Goal: Transaction & Acquisition: Purchase product/service

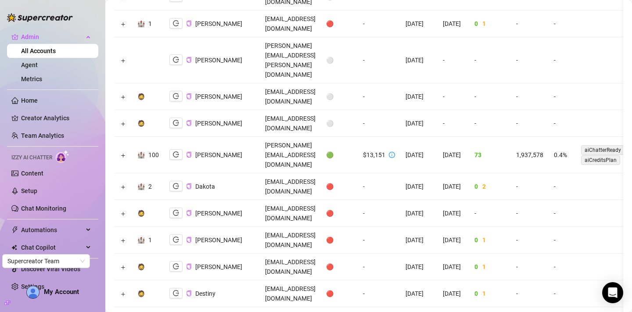
scroll to position [908, 0]
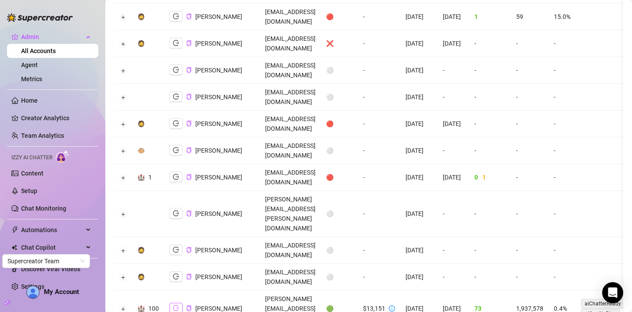
click at [175, 305] on icon "logout" at bounding box center [176, 308] width 6 height 6
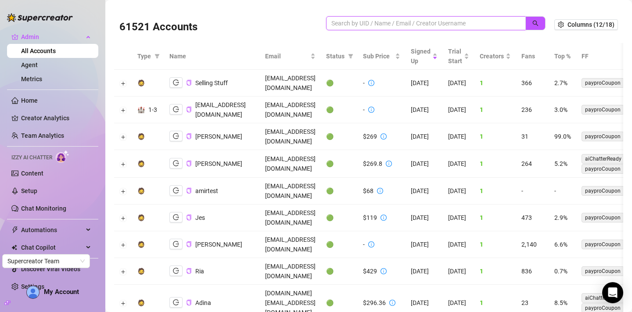
click at [446, 19] on input "search" at bounding box center [422, 23] width 182 height 10
paste input "gjE2DEiKi3UboMNOjNfEIvCKmXc2"
type input "gjE2DEiKi3UboMNOjNfEIvCKmXc2"
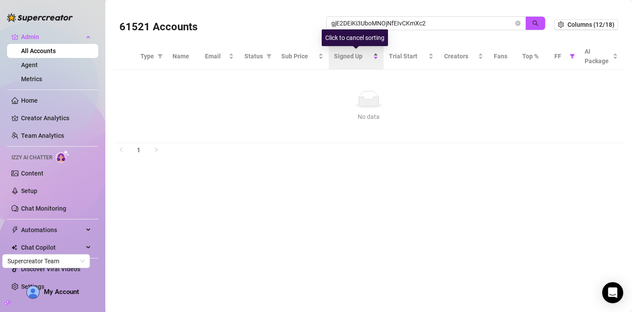
click at [366, 56] on span "Signed Up" at bounding box center [352, 56] width 37 height 10
click at [269, 56] on icon "filter" at bounding box center [269, 56] width 5 height 4
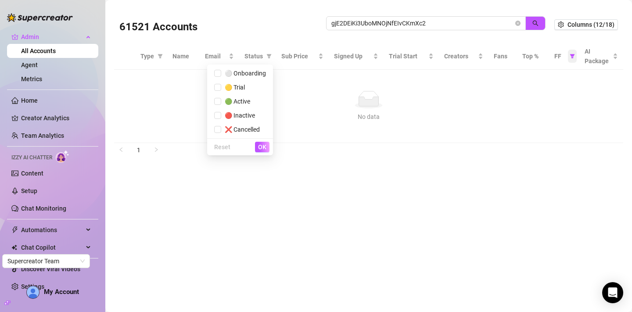
click at [573, 57] on icon "filter" at bounding box center [572, 56] width 5 height 5
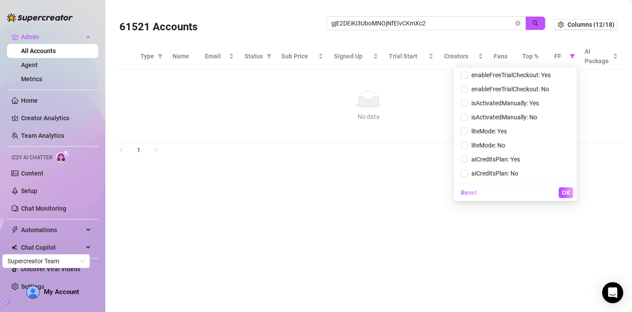
scroll to position [390, 0]
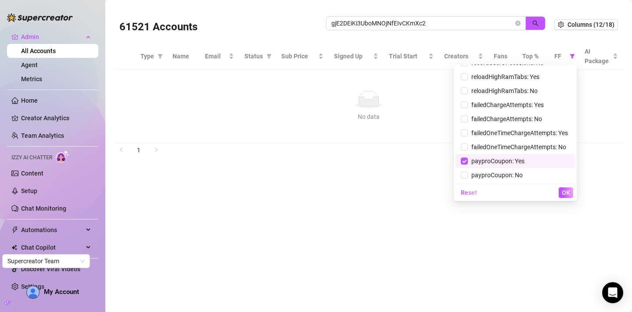
click at [480, 165] on span "payproCoupon: Yes" at bounding box center [515, 161] width 109 height 10
checkbox input "false"
click at [566, 193] on span "OK" at bounding box center [566, 192] width 8 height 7
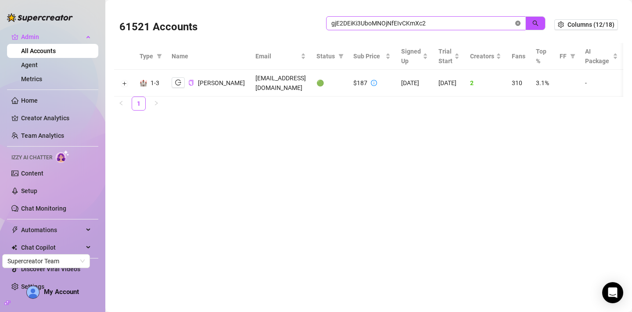
click at [518, 24] on icon "close-circle" at bounding box center [517, 23] width 5 height 5
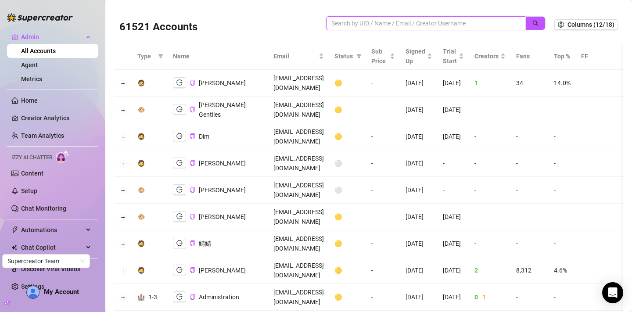
click at [419, 23] on input "search" at bounding box center [422, 23] width 182 height 10
paste input "cQ7ThrL5t9eLB8qtrHRpny631N52"
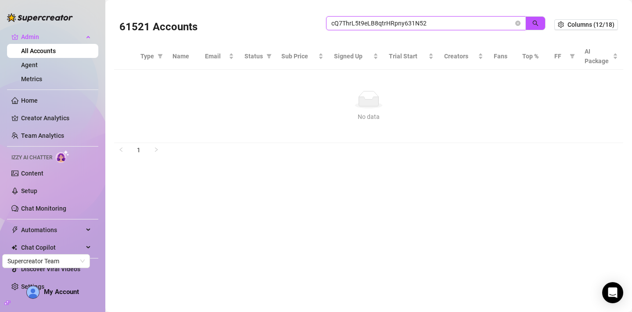
click at [359, 19] on input "cQ7ThrL5t9eLB8qtrHRpny631N52" at bounding box center [422, 23] width 182 height 10
click at [571, 55] on icon "filter" at bounding box center [572, 56] width 5 height 4
click at [363, 26] on input "cQ7ThrL5t9eLB8qtrHRpny631N52" at bounding box center [422, 23] width 182 height 10
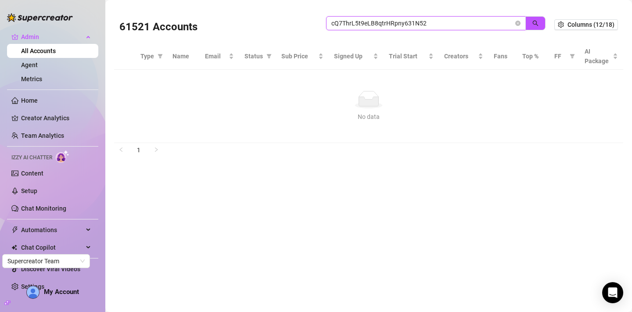
click at [363, 26] on input "cQ7ThrL5t9eLB8qtrHRpny631N52" at bounding box center [422, 23] width 182 height 10
paste input "9Cav0QDM3fSr7gnCKbmJZx7sKT"
type input "c9Cav0QDM3fSr7gnCKbmJZx7sKT2"
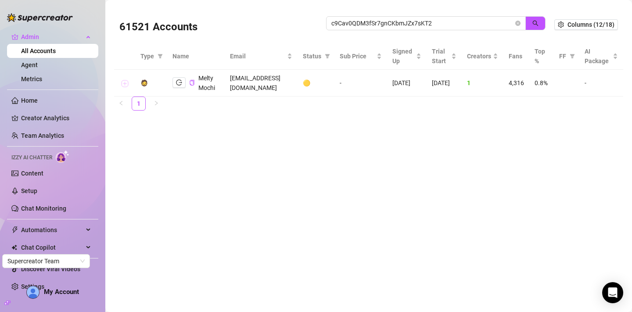
click at [125, 84] on button "Expand row" at bounding box center [124, 83] width 7 height 7
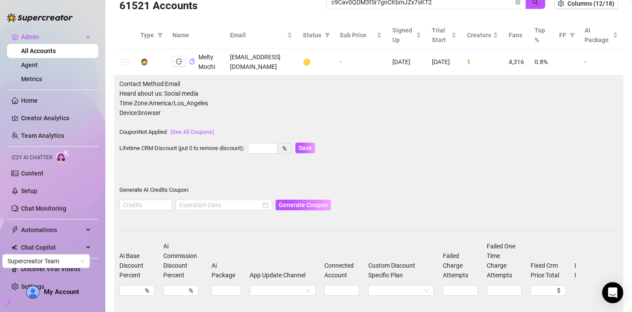
scroll to position [12, 0]
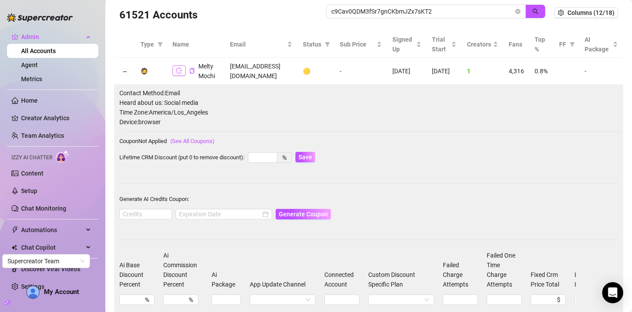
click at [176, 69] on icon "logout" at bounding box center [179, 71] width 6 height 6
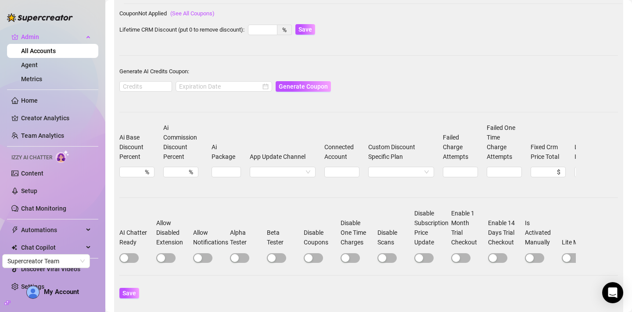
scroll to position [144, 0]
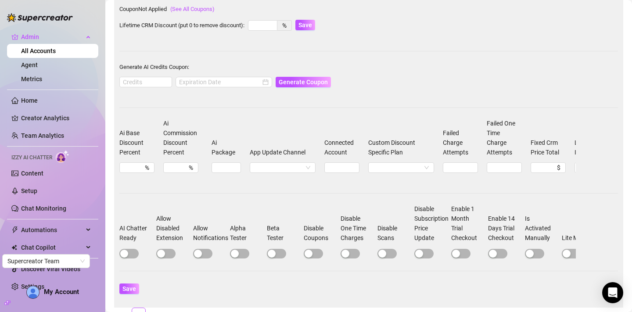
click at [131, 248] on div at bounding box center [136, 253] width 35 height 10
click at [131, 257] on span "button" at bounding box center [128, 254] width 19 height 10
click at [129, 292] on span "Save" at bounding box center [129, 288] width 14 height 7
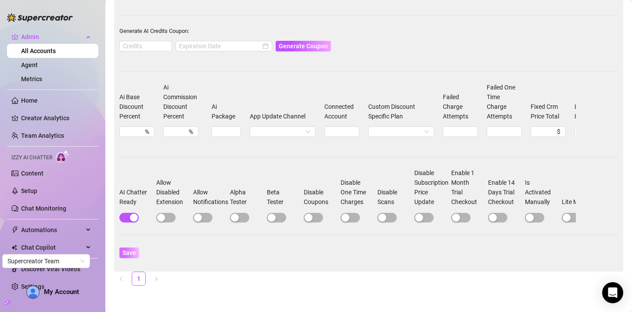
click at [131, 253] on span "Save" at bounding box center [129, 252] width 14 height 7
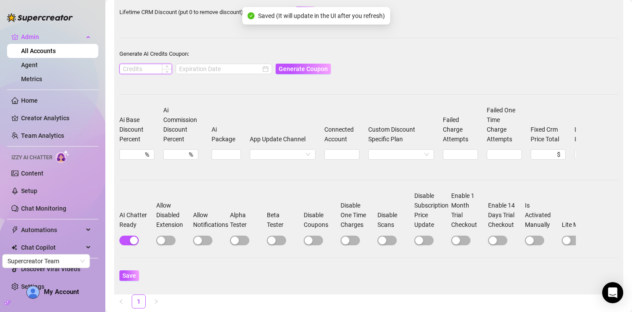
click at [152, 67] on input at bounding box center [146, 69] width 52 height 10
type input "1000"
click at [182, 68] on input at bounding box center [220, 69] width 82 height 10
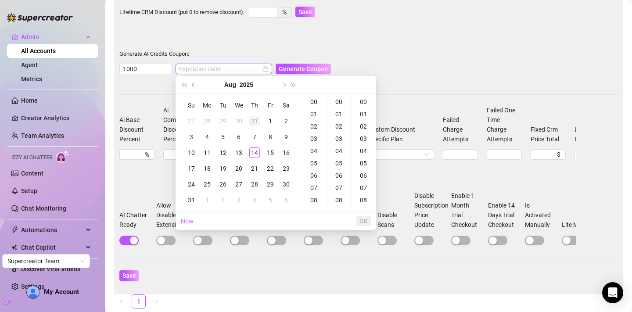
type input "2025-07-31 00:00:00"
click at [286, 84] on button "Next month (PageDown)" at bounding box center [284, 85] width 10 height 18
click at [189, 150] on div "14" at bounding box center [191, 152] width 11 height 11
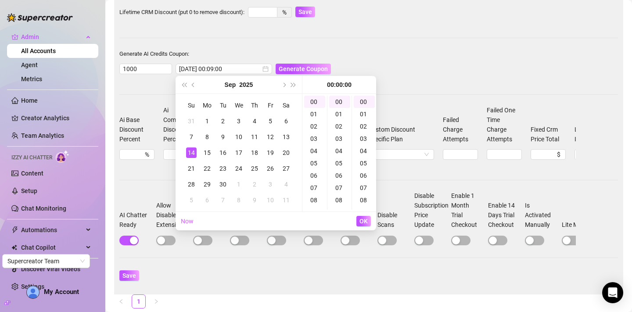
type input "2025-09-14 00:00:00"
click at [361, 223] on span "OK" at bounding box center [363, 221] width 8 height 7
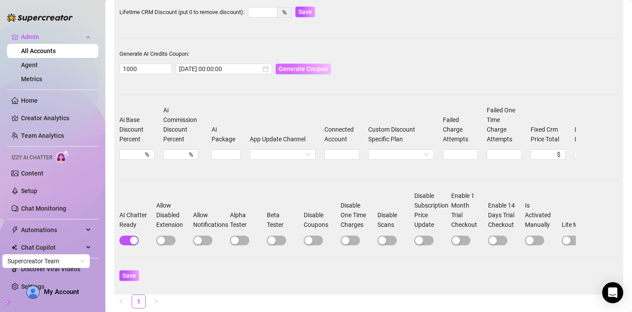
click at [297, 69] on span "Generate Coupon" at bounding box center [303, 68] width 49 height 7
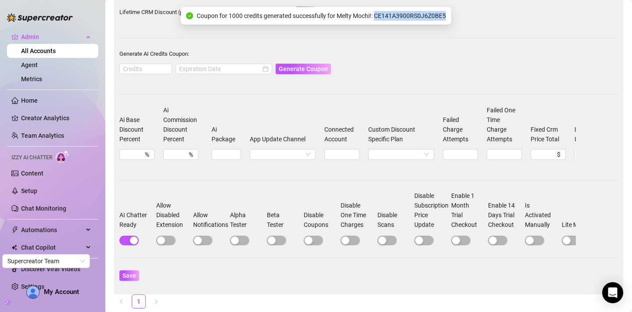
drag, startPoint x: 377, startPoint y: 14, endPoint x: 451, endPoint y: 13, distance: 74.6
click at [451, 13] on div "Coupon for 1000 credits generated successfully for Melty Mochi!: CE141A3900RS0J…" at bounding box center [316, 16] width 270 height 18
copy span "CE141A3900RS0J6Z0BE5"
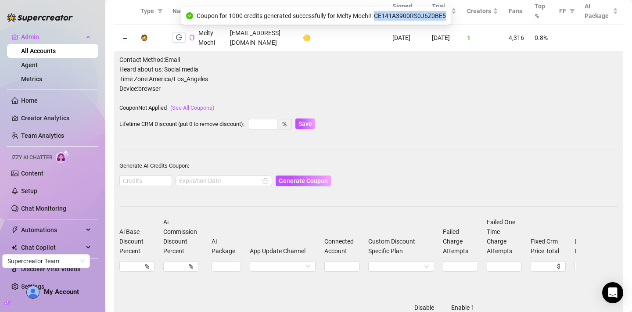
scroll to position [0, 0]
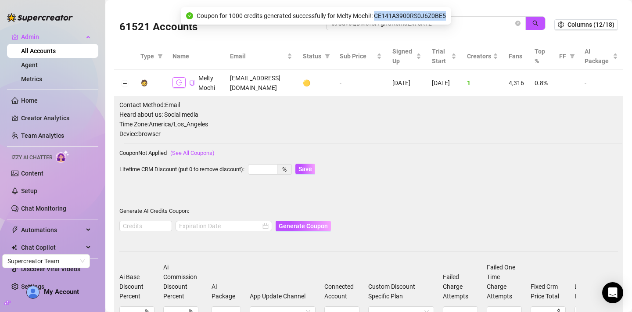
click at [180, 82] on icon "logout" at bounding box center [179, 82] width 6 height 6
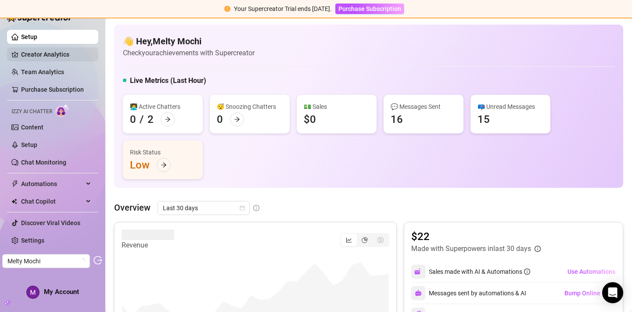
click at [64, 53] on link "Creator Analytics" at bounding box center [56, 54] width 70 height 14
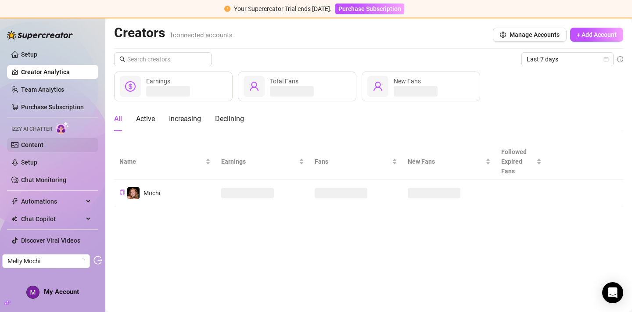
click at [43, 145] on link "Content" at bounding box center [32, 144] width 22 height 7
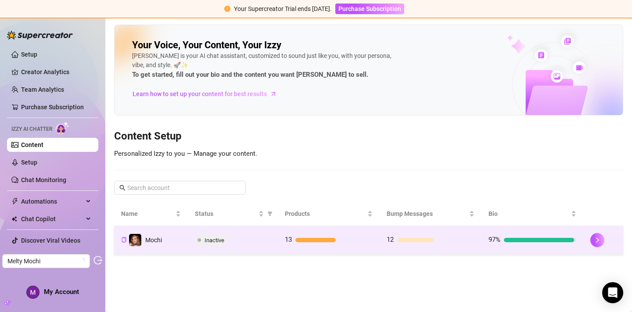
click at [331, 232] on td "13" at bounding box center [329, 240] width 102 height 29
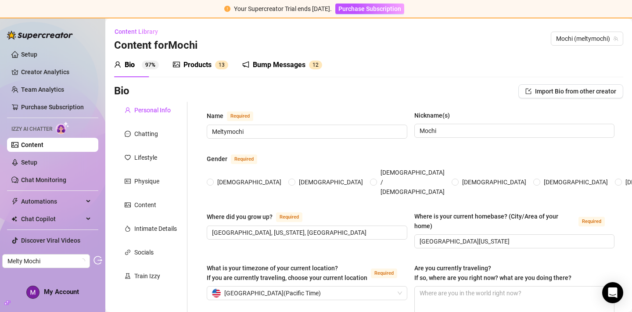
radio input "true"
type input "February 23rd, 2000"
click at [186, 65] on div "Products" at bounding box center [197, 65] width 28 height 11
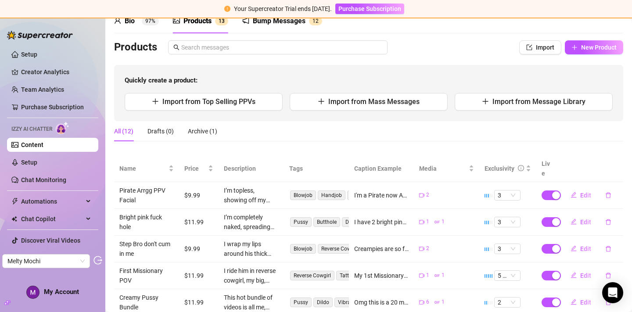
scroll to position [45, 0]
click at [585, 191] on span "Edit" at bounding box center [585, 194] width 11 height 7
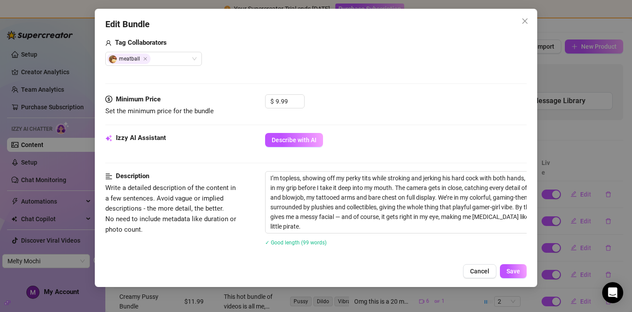
scroll to position [226, 0]
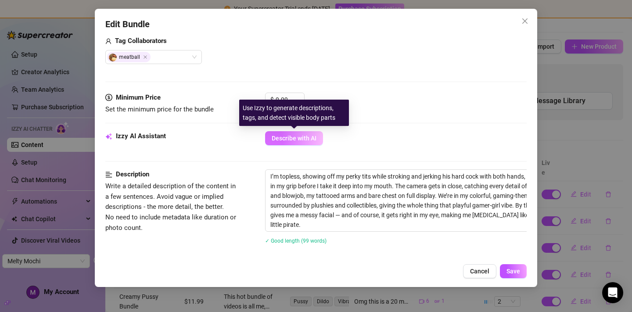
click at [285, 139] on span "Describe with AI" at bounding box center [294, 138] width 45 height 7
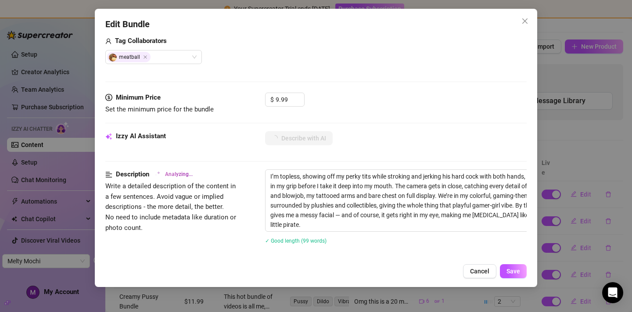
type textarea "Topless"
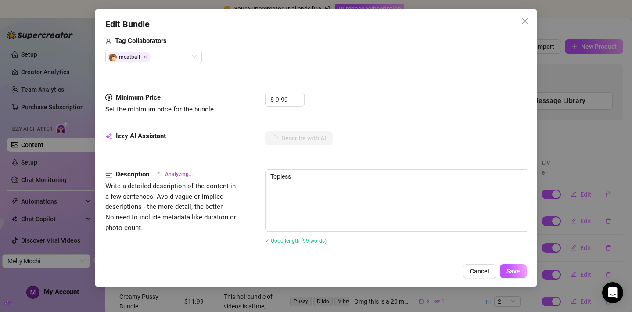
type textarea "Topless and"
type textarea "Topless and showing"
type textarea "Topless and showing off"
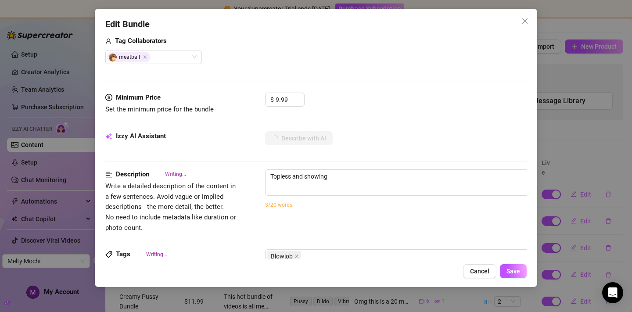
type textarea "Topless and showing off"
type textarea "Topless and showing off her"
type textarea "Topless and showing off her perky"
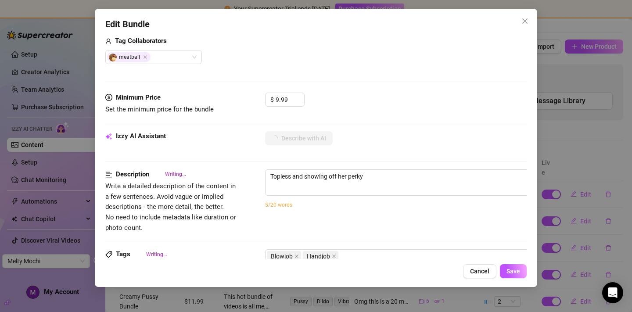
type textarea "Topless and showing off her perky tits,"
type textarea "Topless and showing off her perky tits, Meltymochi"
type textarea "Topless and showing off her perky tits, Meltymochi strokes"
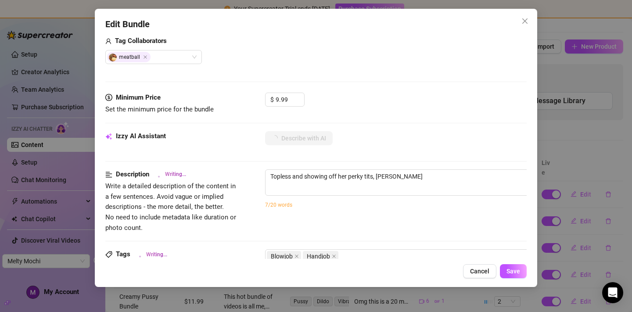
type textarea "Topless and showing off her perky tits, Meltymochi strokes"
type textarea "Topless and showing off her perky tits, Meltymochi strokes and"
type textarea "Topless and showing off her perky tits, Meltymochi strokes and jerks"
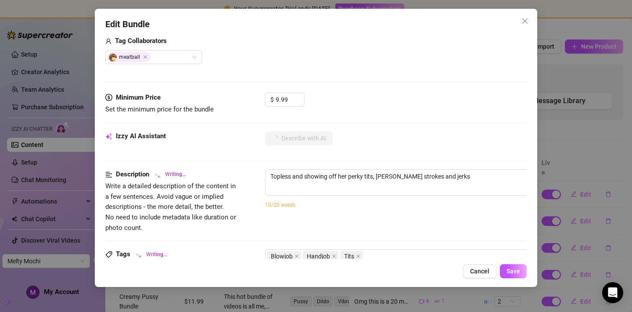
type textarea "Topless and showing off her perky tits, Meltymochi strokes and jerks a"
type textarea "Topless and showing off her perky tits, Meltymochi strokes and jerks a hard"
type textarea "Topless and showing off her perky tits, Meltymochi strokes and jerks a hard cock"
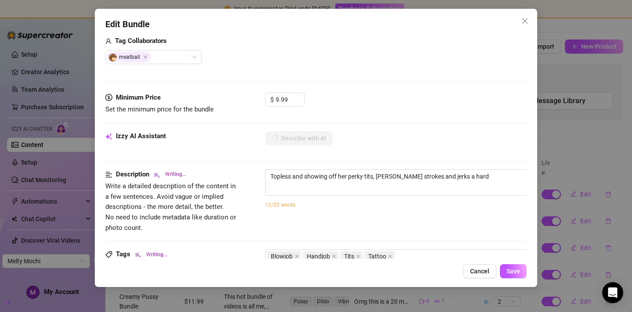
type textarea "Topless and showing off her perky tits, Meltymochi strokes and jerks a hard cock"
type textarea "Topless and showing off her perky tits, Meltymochi strokes and jerks a hard coc…"
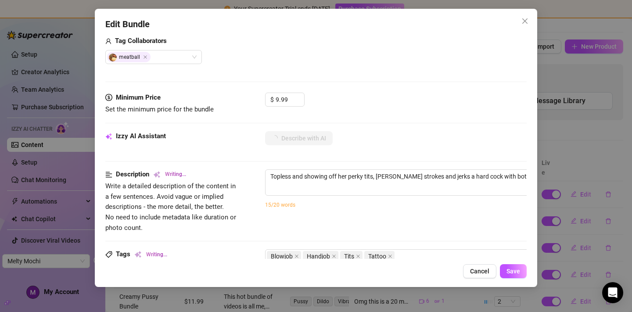
type textarea "Topless and showing off her perky tits, Meltymochi strokes and jerks a hard coc…"
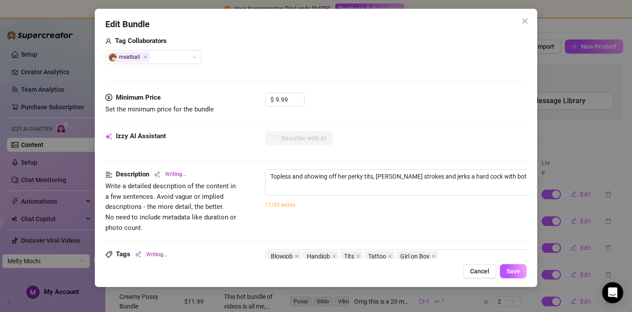
type textarea "Topless and showing off her perky tits, Meltymochi strokes and jerks a hard coc…"
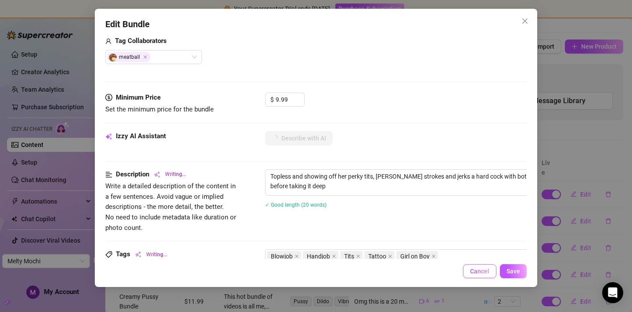
type textarea "Topless and showing off her perky tits, Meltymochi strokes and jerks a hard coc…"
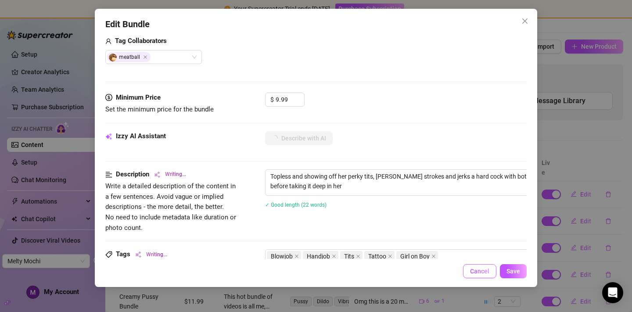
type textarea "Topless and showing off her perky tits, Meltymochi strokes and jerks a hard coc…"
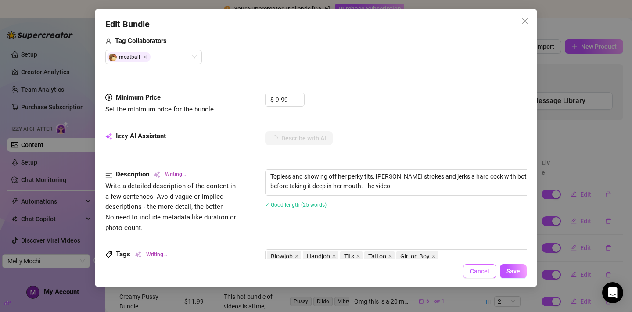
type textarea "Topless and showing off her perky tits, Meltymochi strokes and jerks a hard coc…"
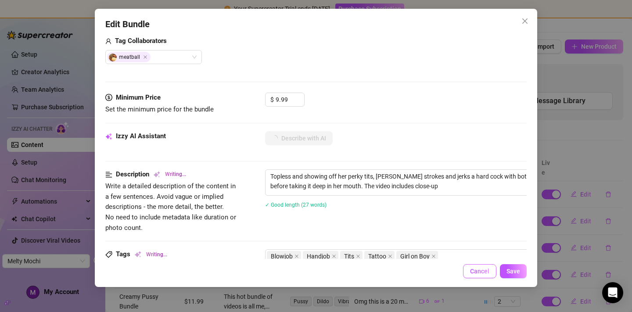
type textarea "Topless and showing off her perky tits, Meltymochi strokes and jerks a hard coc…"
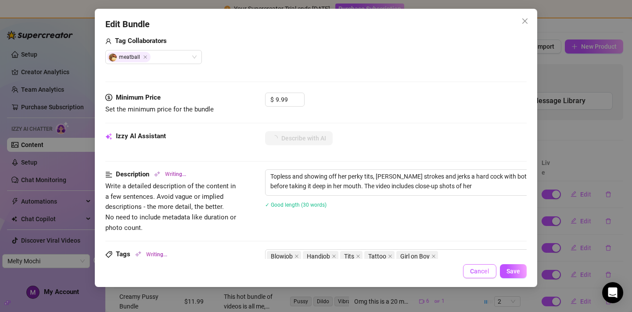
type textarea "Topless and showing off her perky tits, Meltymochi strokes and jerks a hard coc…"
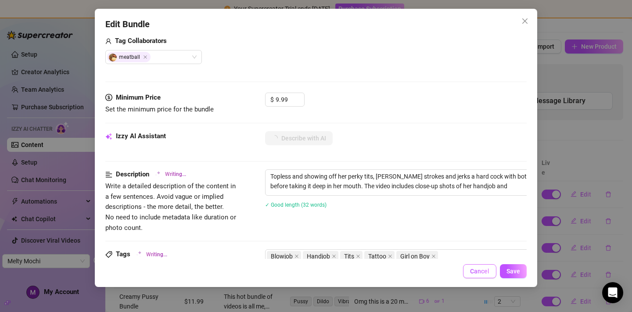
type textarea "Topless and showing off her perky tits, Meltymochi strokes and jerks a hard coc…"
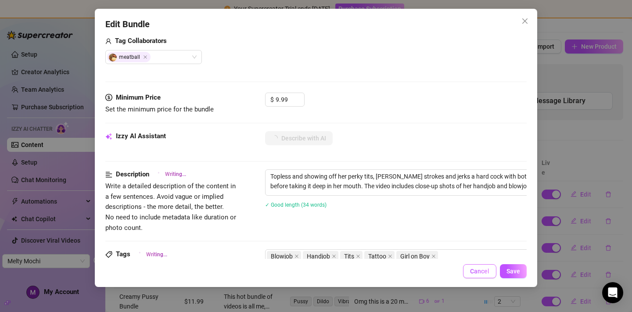
type textarea "Topless and showing off her perky tits, Meltymochi strokes and jerks a hard coc…"
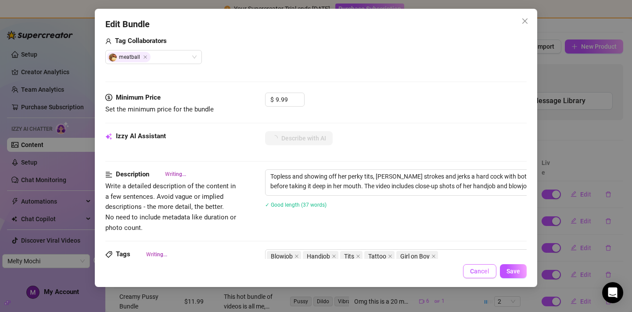
type textarea "Topless and showing off her perky tits, Meltymochi strokes and jerks a hard coc…"
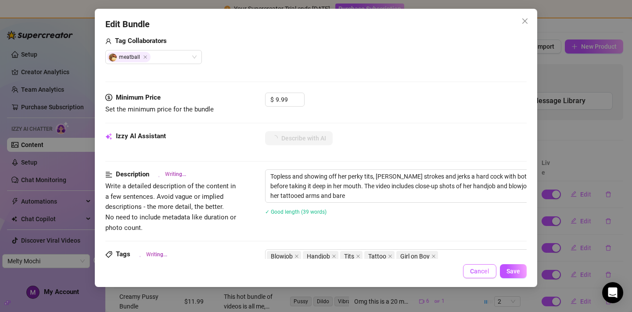
type textarea "Topless and showing off her perky tits, Meltymochi strokes and jerks a hard coc…"
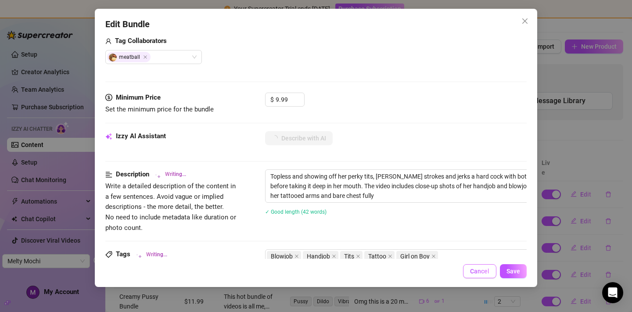
type textarea "Topless and showing off her perky tits, Meltymochi strokes and jerks a hard coc…"
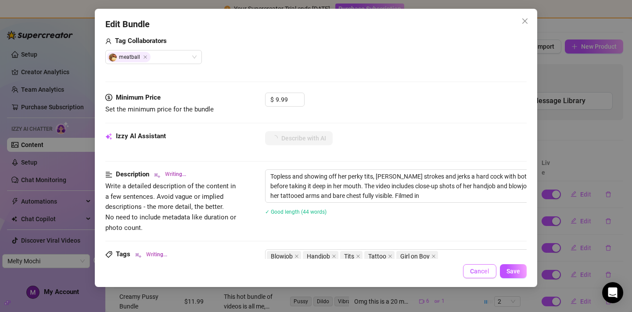
type textarea "Topless and showing off her perky tits, Meltymochi strokes and jerks a hard coc…"
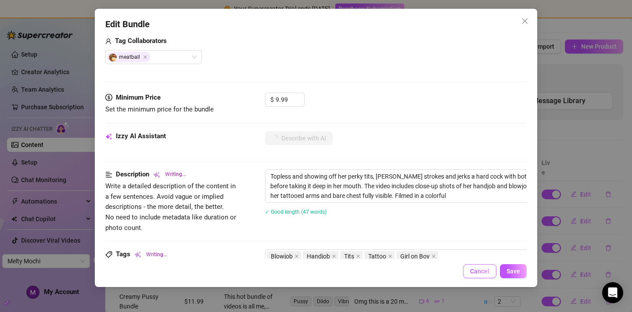
type textarea "Topless and showing off her perky tits, Meltymochi strokes and jerks a hard coc…"
click at [480, 274] on span "Cancel" at bounding box center [479, 271] width 19 height 7
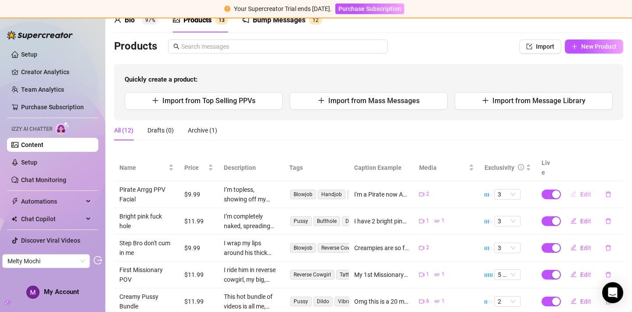
click at [587, 191] on span "Edit" at bounding box center [585, 194] width 11 height 7
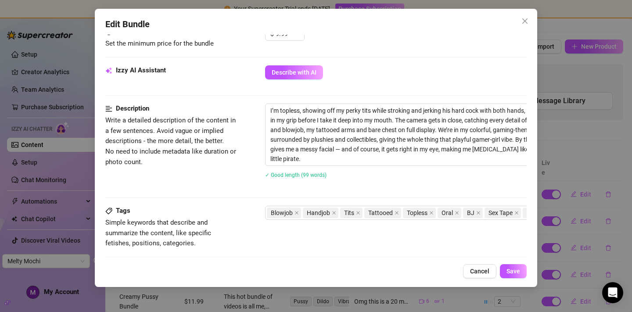
scroll to position [295, 0]
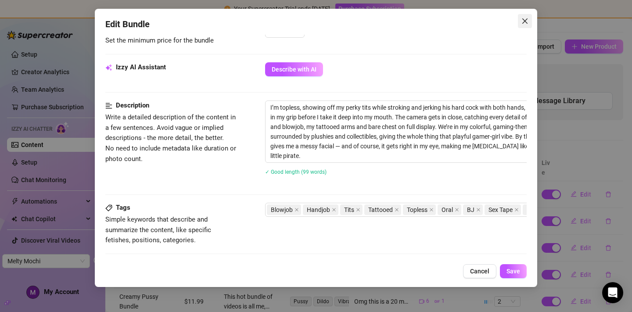
click at [527, 23] on icon "close" at bounding box center [524, 21] width 7 height 7
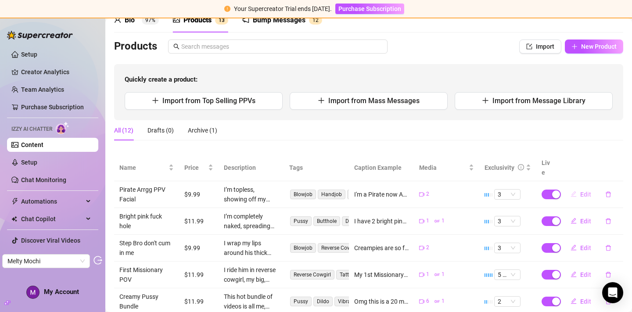
click at [585, 191] on span "Edit" at bounding box center [585, 194] width 11 height 7
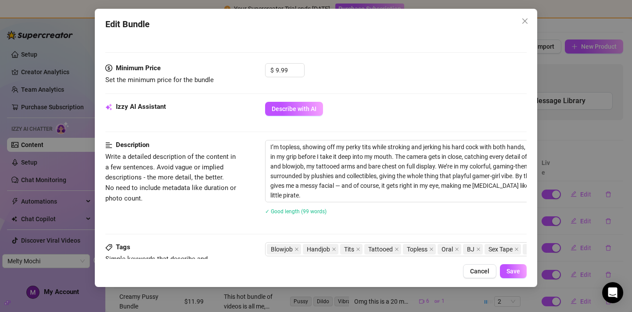
scroll to position [262, 0]
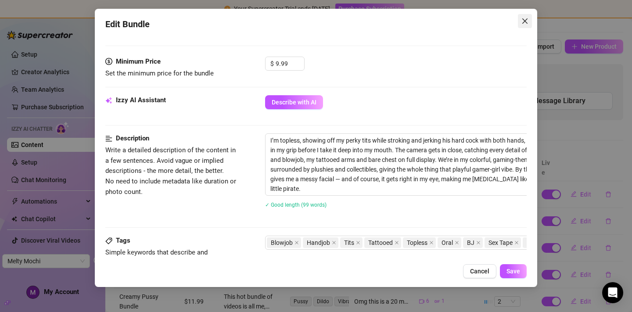
click at [520, 15] on button "Close" at bounding box center [525, 21] width 14 height 14
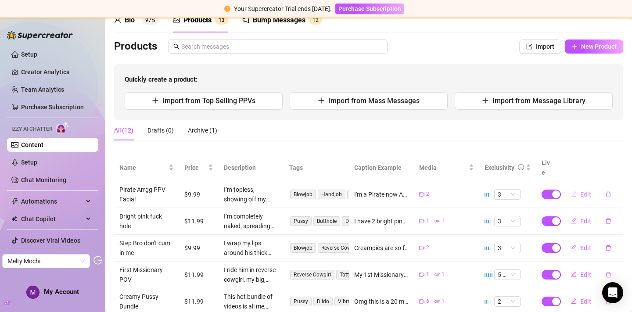
click at [582, 191] on span "Edit" at bounding box center [585, 194] width 11 height 7
type textarea "I'm a Pirate now Arrrgg 😂💦 Enjoy the full video 🥰💕 I fucking love sucking cock …"
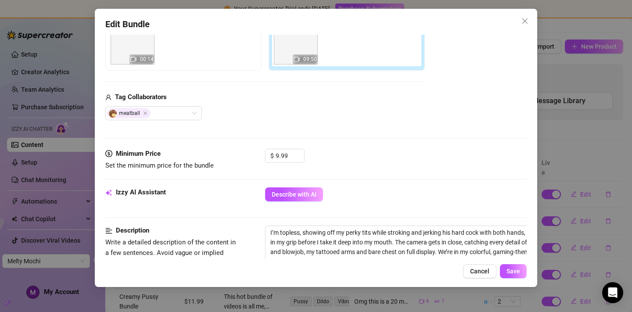
scroll to position [176, 0]
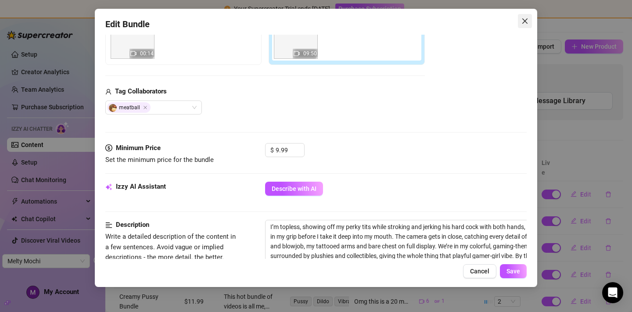
click at [521, 18] on icon "close" at bounding box center [524, 21] width 7 height 7
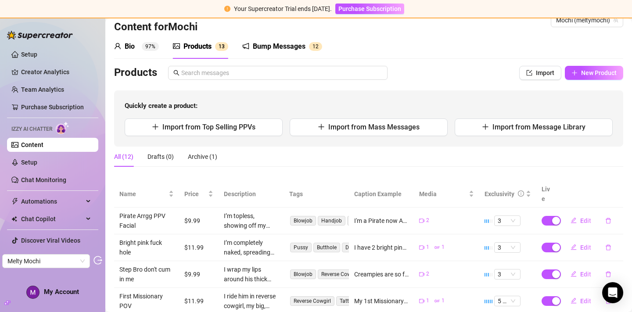
scroll to position [9, 0]
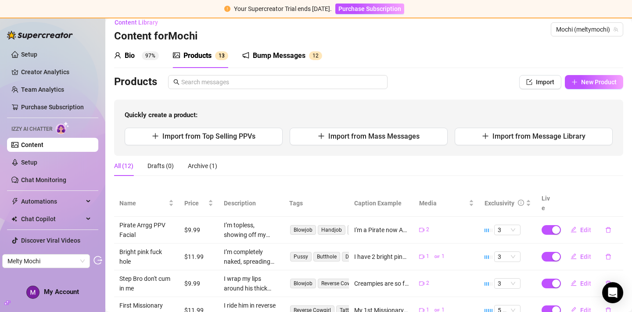
click at [134, 52] on div "Bio" at bounding box center [130, 55] width 10 height 11
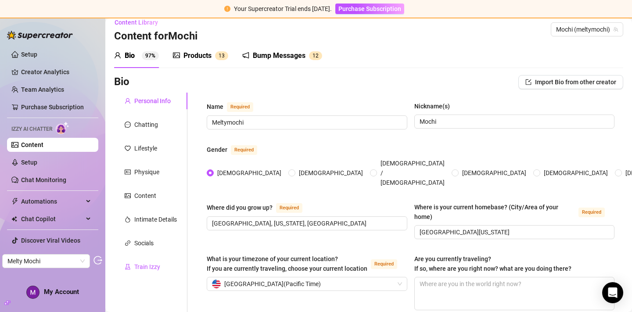
click at [150, 268] on div "Train Izzy" at bounding box center [147, 267] width 26 height 10
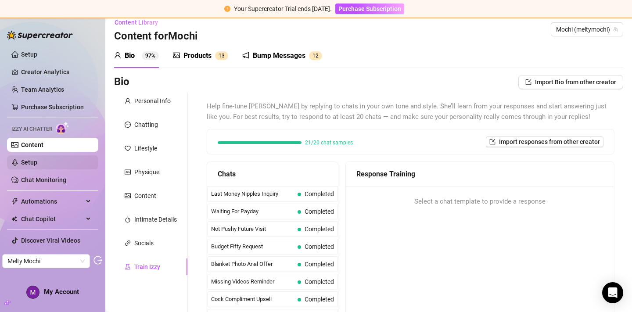
click at [37, 164] on link "Setup" at bounding box center [29, 162] width 16 height 7
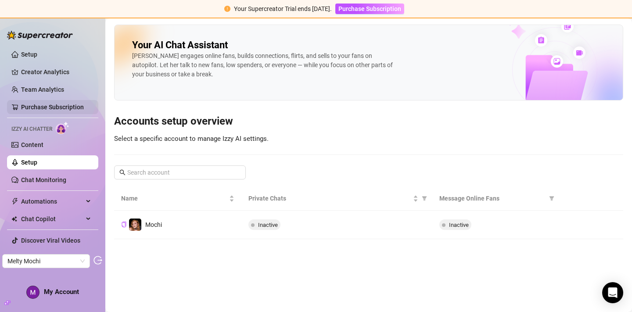
click at [81, 106] on link "Purchase Subscription" at bounding box center [52, 107] width 63 height 7
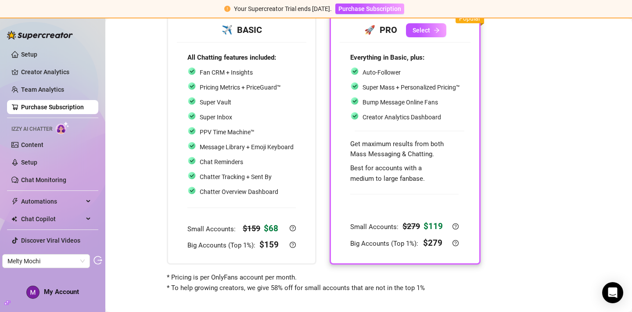
scroll to position [74, 0]
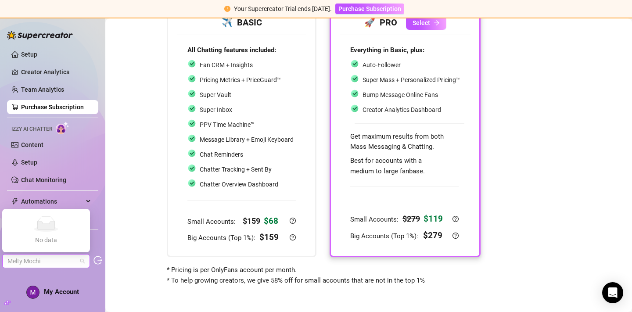
click at [83, 263] on span "Melty Mochi" at bounding box center [45, 260] width 77 height 13
click at [90, 276] on div "Setup Creator Analytics Team Analytics Purchase Subscription Izzy AI Chatter Co…" at bounding box center [52, 161] width 91 height 287
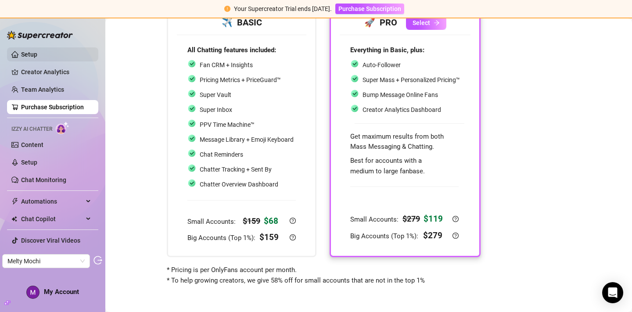
click at [37, 51] on link "Setup" at bounding box center [29, 54] width 16 height 7
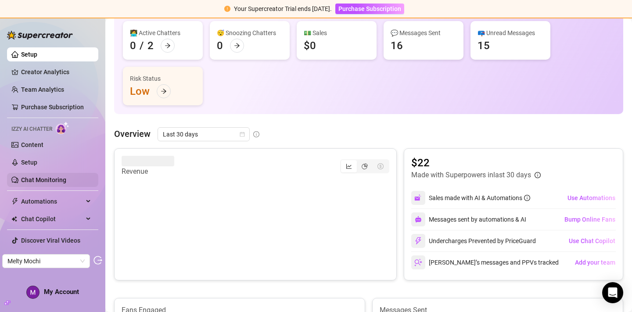
click at [28, 176] on link "Chat Monitoring" at bounding box center [43, 179] width 45 height 7
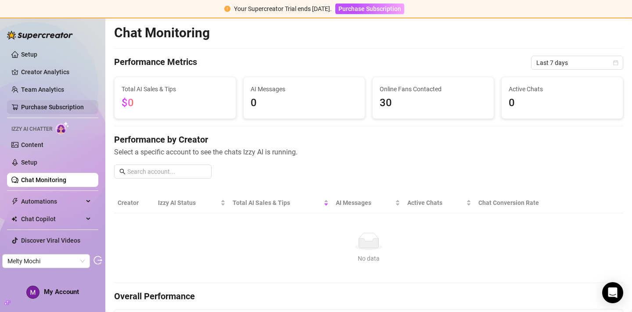
click at [47, 107] on link "Purchase Subscription" at bounding box center [52, 107] width 63 height 7
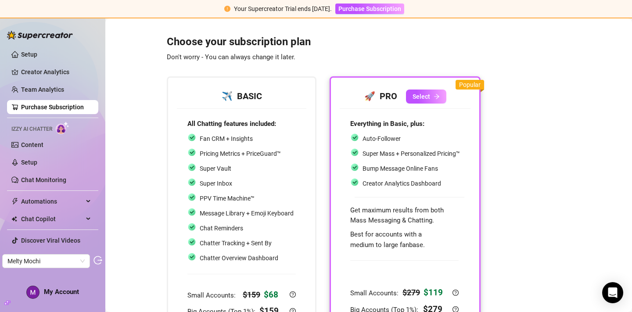
click at [47, 79] on ul "Setup Creator Analytics Team Analytics Purchase Subscription Izzy AI Chatter Co…" at bounding box center [52, 156] width 91 height 225
click at [47, 86] on link "Team Analytics" at bounding box center [42, 89] width 43 height 7
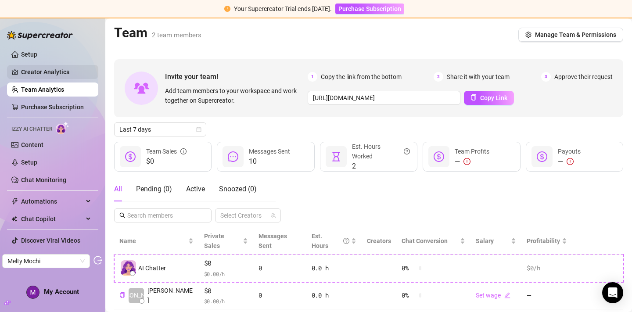
click at [55, 66] on link "Creator Analytics" at bounding box center [56, 72] width 70 height 14
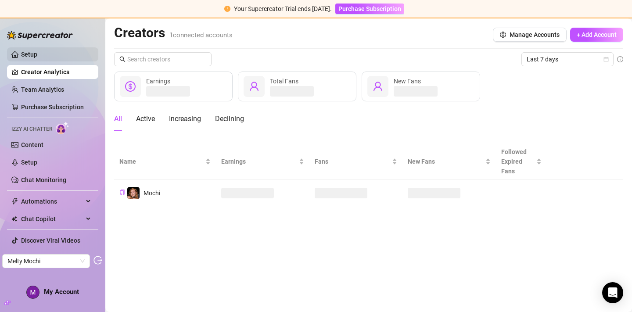
click at [37, 58] on link "Setup" at bounding box center [29, 54] width 16 height 7
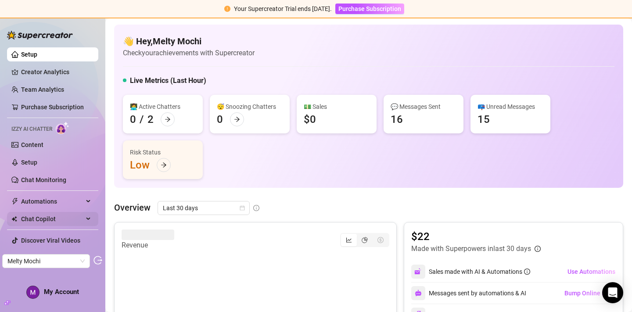
click at [78, 219] on span "Chat Copilot" at bounding box center [52, 219] width 62 height 14
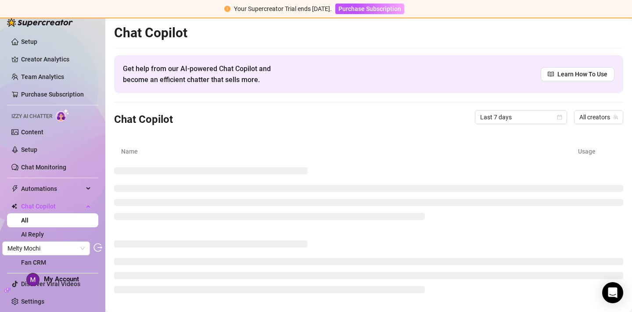
scroll to position [12, 0]
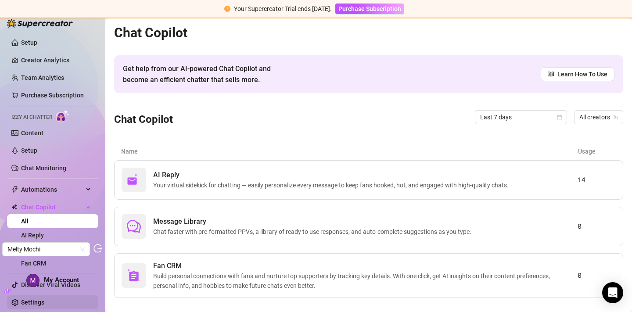
click at [34, 299] on link "Settings" at bounding box center [32, 302] width 23 height 7
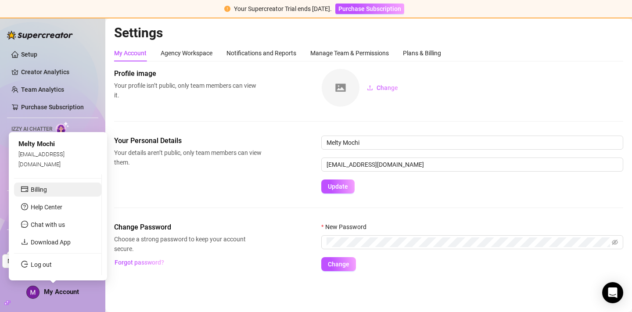
click at [47, 186] on link "Billing" at bounding box center [39, 189] width 16 height 7
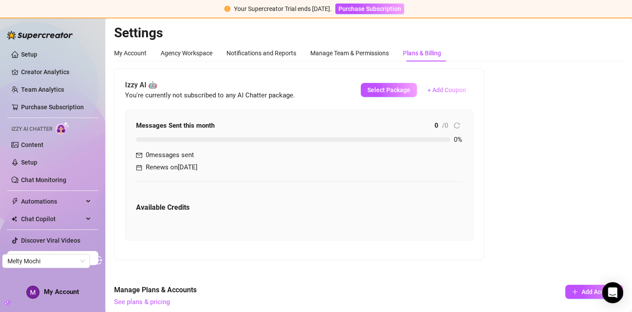
click at [445, 92] on span "+ Add Coupon" at bounding box center [446, 89] width 39 height 7
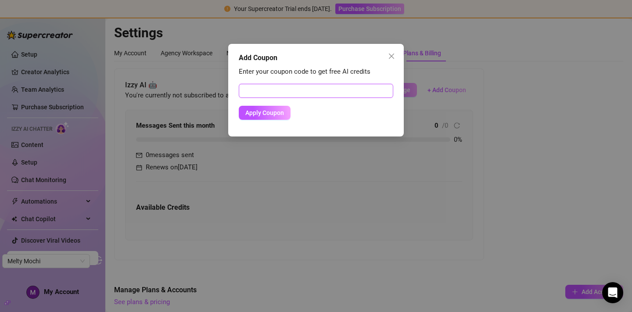
click at [306, 87] on input "text" at bounding box center [316, 91] width 154 height 14
paste input "CE141A3900RS0J6Z0BE5"
type input "CE141A3900RS0J6Z0BE5"
click at [239, 106] on button "Apply Coupon" at bounding box center [265, 113] width 52 height 14
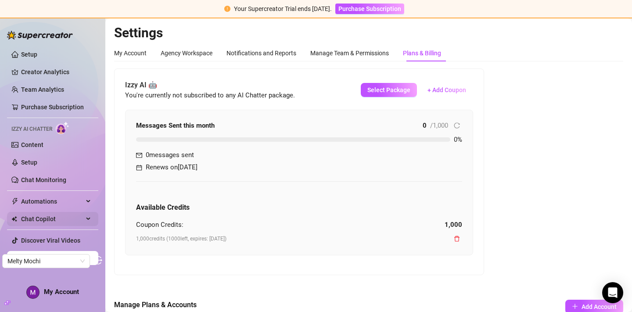
click at [86, 218] on div "Chat Copilot" at bounding box center [52, 219] width 91 height 14
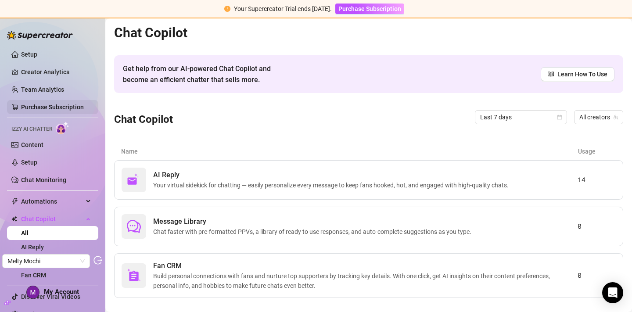
click at [33, 108] on link "Purchase Subscription" at bounding box center [52, 107] width 63 height 7
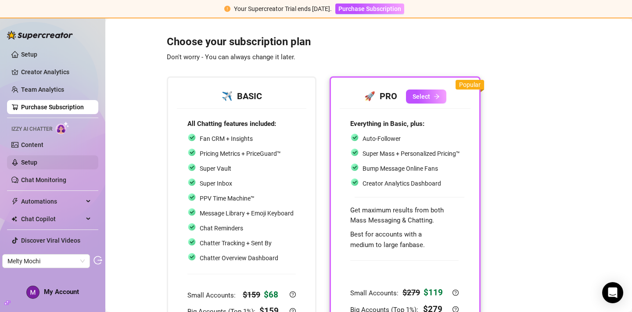
click at [37, 163] on link "Setup" at bounding box center [29, 162] width 16 height 7
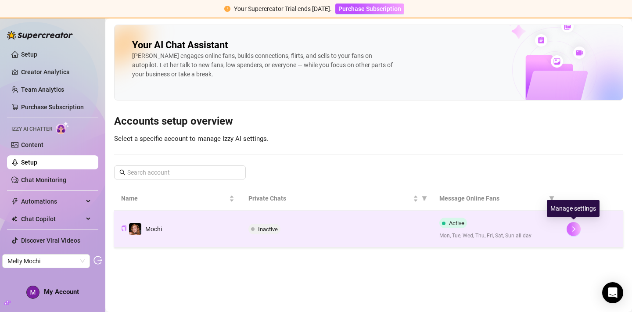
click at [572, 233] on button "button" at bounding box center [573, 229] width 14 height 14
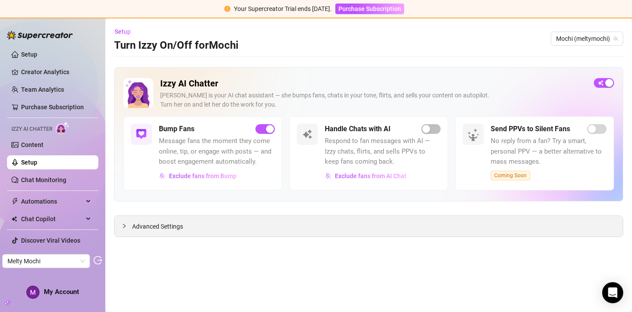
click at [166, 229] on span "Advanced Settings" at bounding box center [157, 227] width 51 height 10
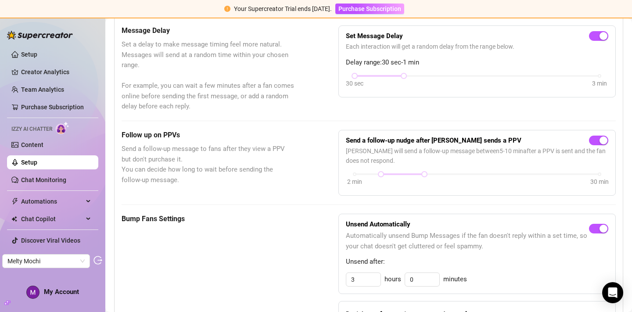
scroll to position [254, 0]
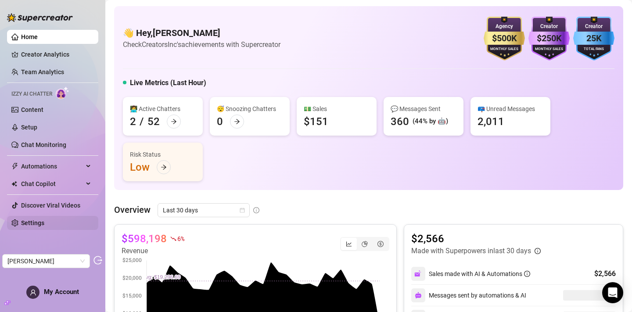
click at [44, 222] on link "Settings" at bounding box center [32, 222] width 23 height 7
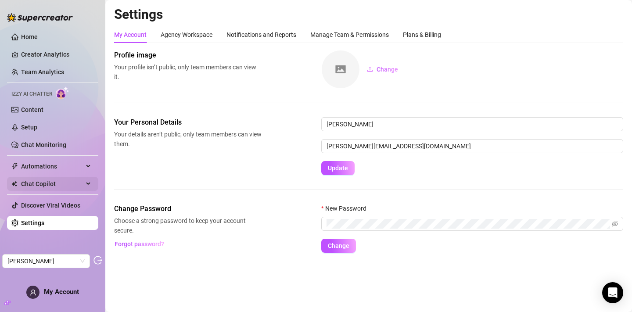
click at [39, 185] on span "Chat Copilot" at bounding box center [52, 184] width 62 height 14
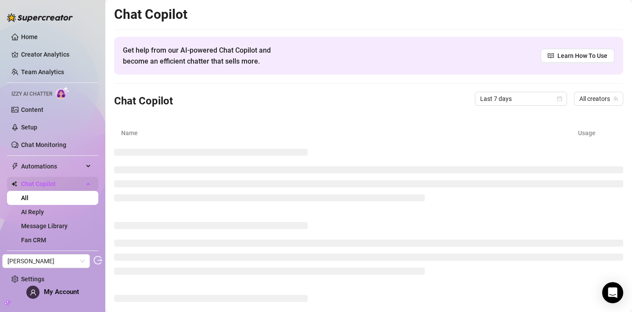
click at [84, 186] on div "Chat Copilot" at bounding box center [52, 184] width 91 height 14
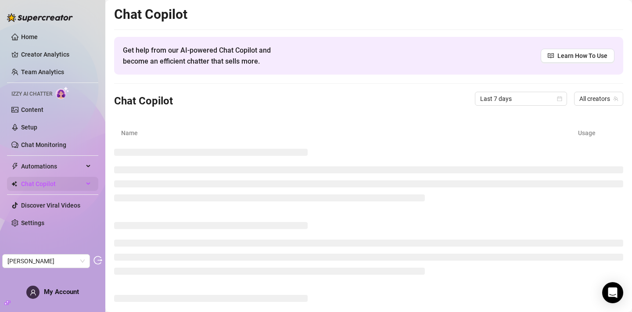
click at [84, 186] on div "Chat Copilot" at bounding box center [52, 184] width 91 height 14
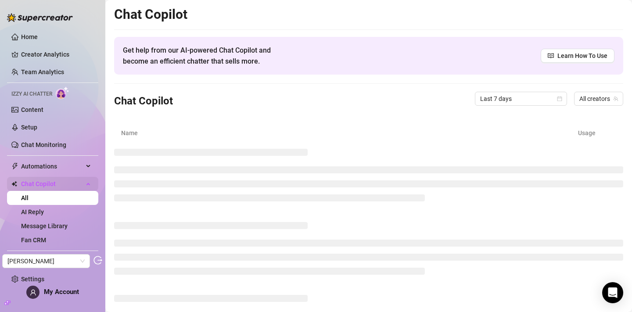
click at [85, 186] on div "Chat Copilot" at bounding box center [52, 184] width 91 height 14
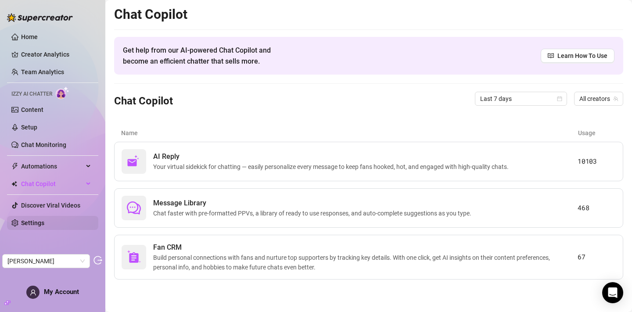
click at [44, 221] on link "Settings" at bounding box center [32, 222] width 23 height 7
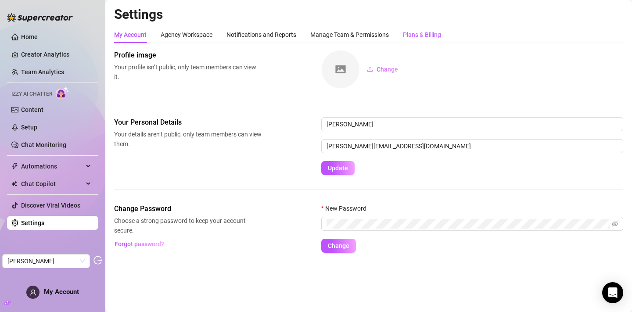
click at [411, 30] on div "Plans & Billing" at bounding box center [422, 35] width 38 height 10
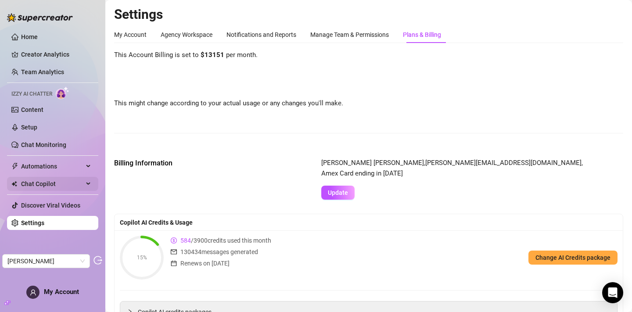
click at [37, 179] on span "Chat Copilot" at bounding box center [52, 184] width 62 height 14
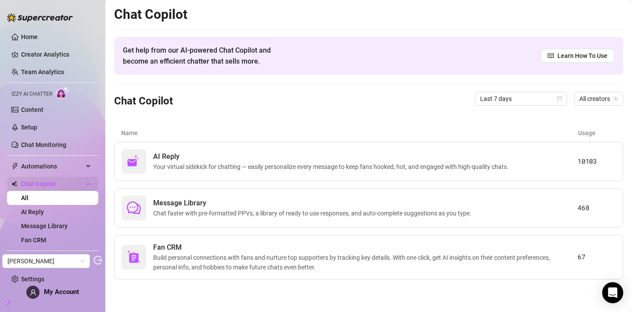
click at [44, 180] on span "Chat Copilot" at bounding box center [52, 184] width 62 height 14
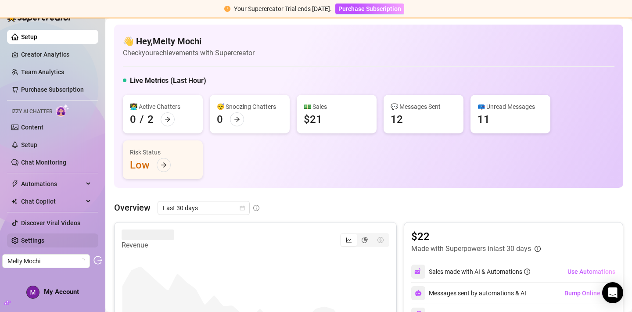
click at [24, 242] on link "Settings" at bounding box center [32, 240] width 23 height 7
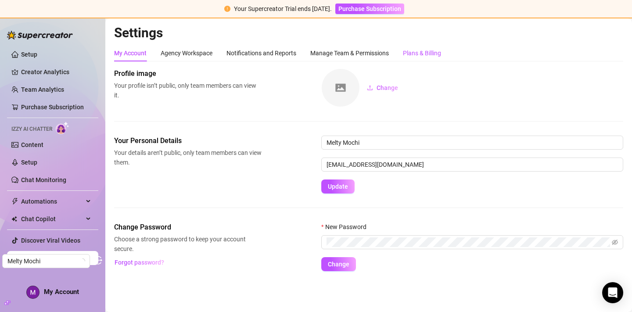
click at [409, 51] on div "Plans & Billing" at bounding box center [422, 53] width 38 height 10
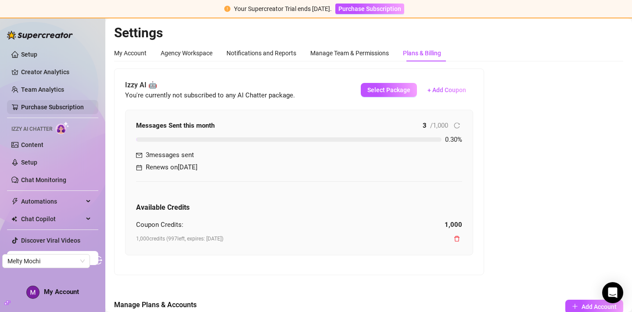
click at [44, 109] on link "Purchase Subscription" at bounding box center [52, 107] width 63 height 7
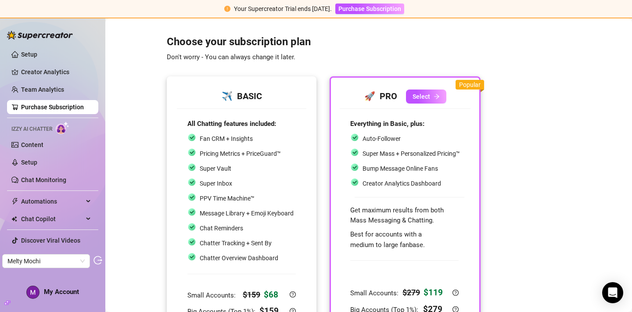
scroll to position [74, 0]
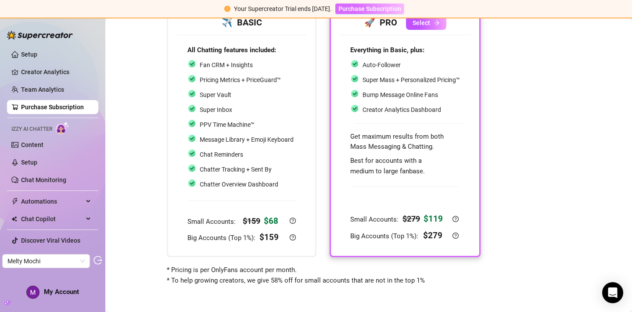
click at [401, 7] on span "Purchase Subscription" at bounding box center [369, 8] width 63 height 7
click at [380, 7] on span "Purchase Subscription" at bounding box center [369, 8] width 63 height 7
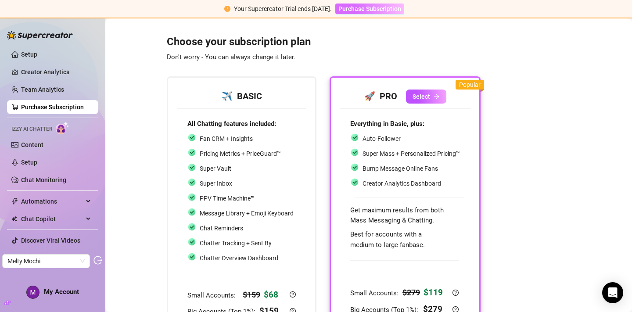
click at [380, 8] on span "Purchase Subscription" at bounding box center [369, 8] width 63 height 7
click at [362, 10] on span "Purchase Subscription" at bounding box center [369, 8] width 63 height 7
click at [49, 107] on link "Purchase Subscription" at bounding box center [52, 107] width 63 height 7
